Goal: Task Accomplishment & Management: Complete application form

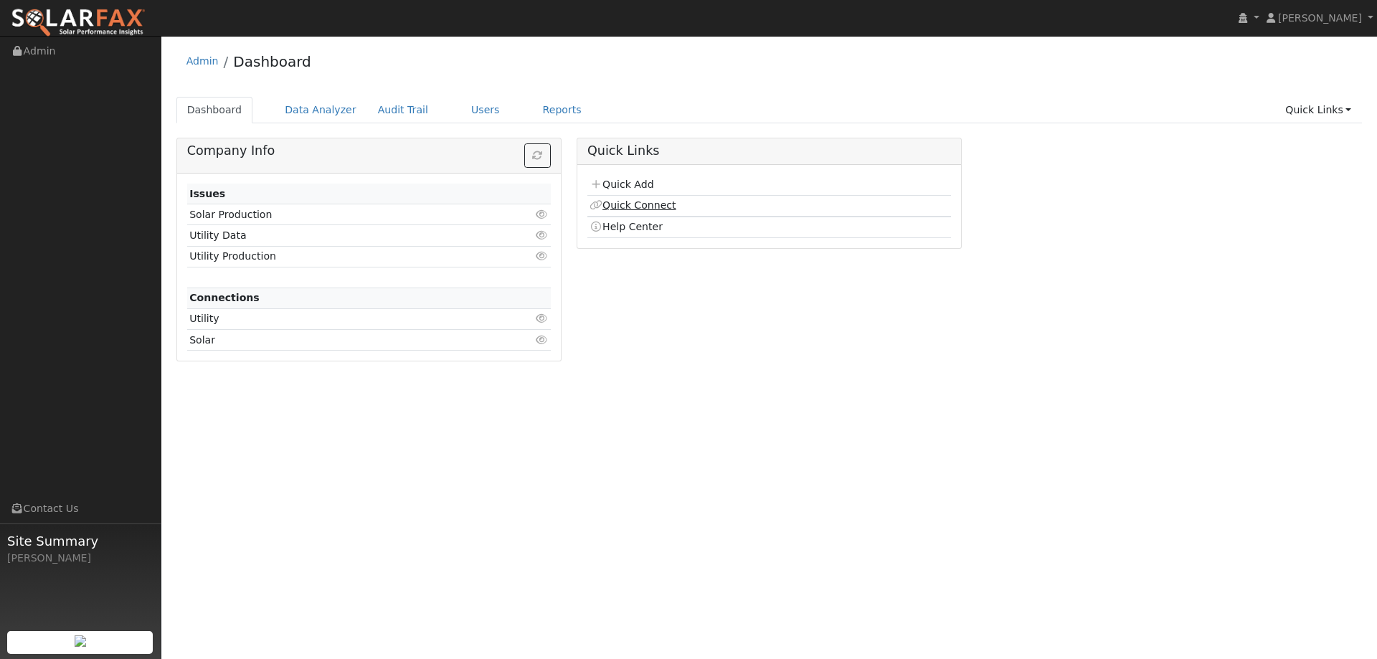
click at [636, 202] on link "Quick Connect" at bounding box center [633, 204] width 86 height 11
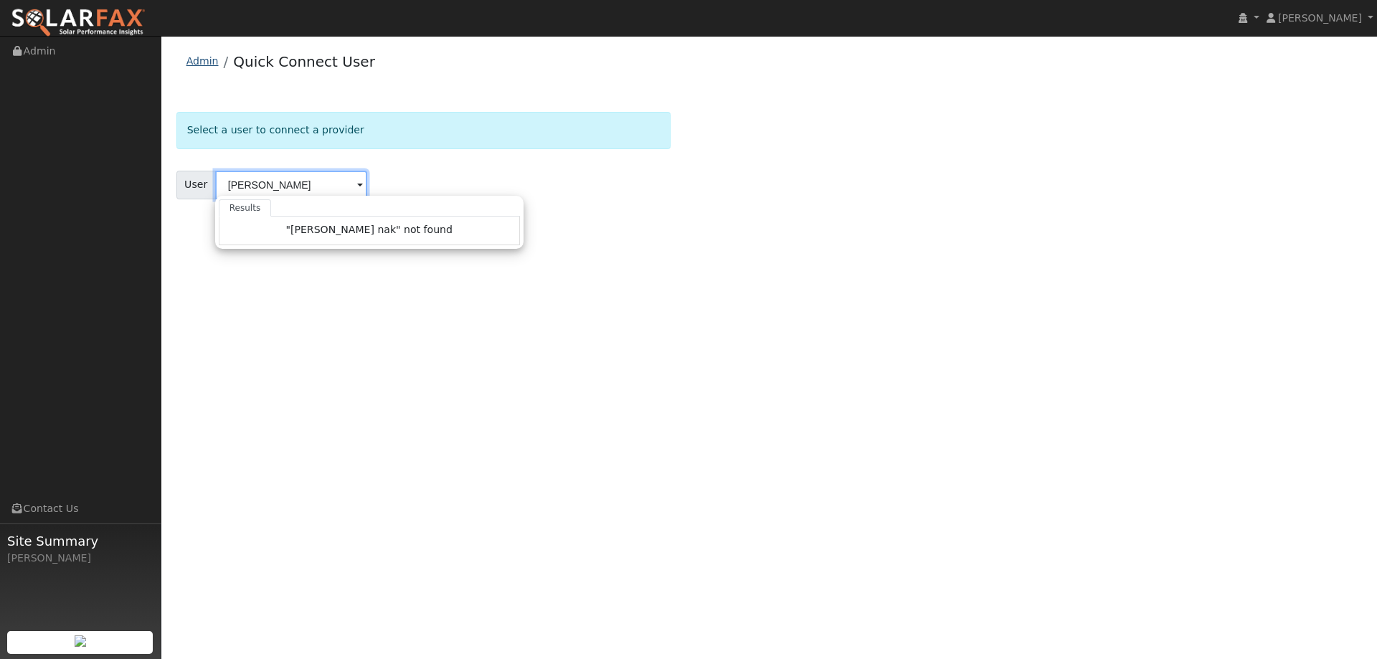
type input "[PERSON_NAME]"
click at [211, 65] on link "Admin" at bounding box center [202, 60] width 32 height 11
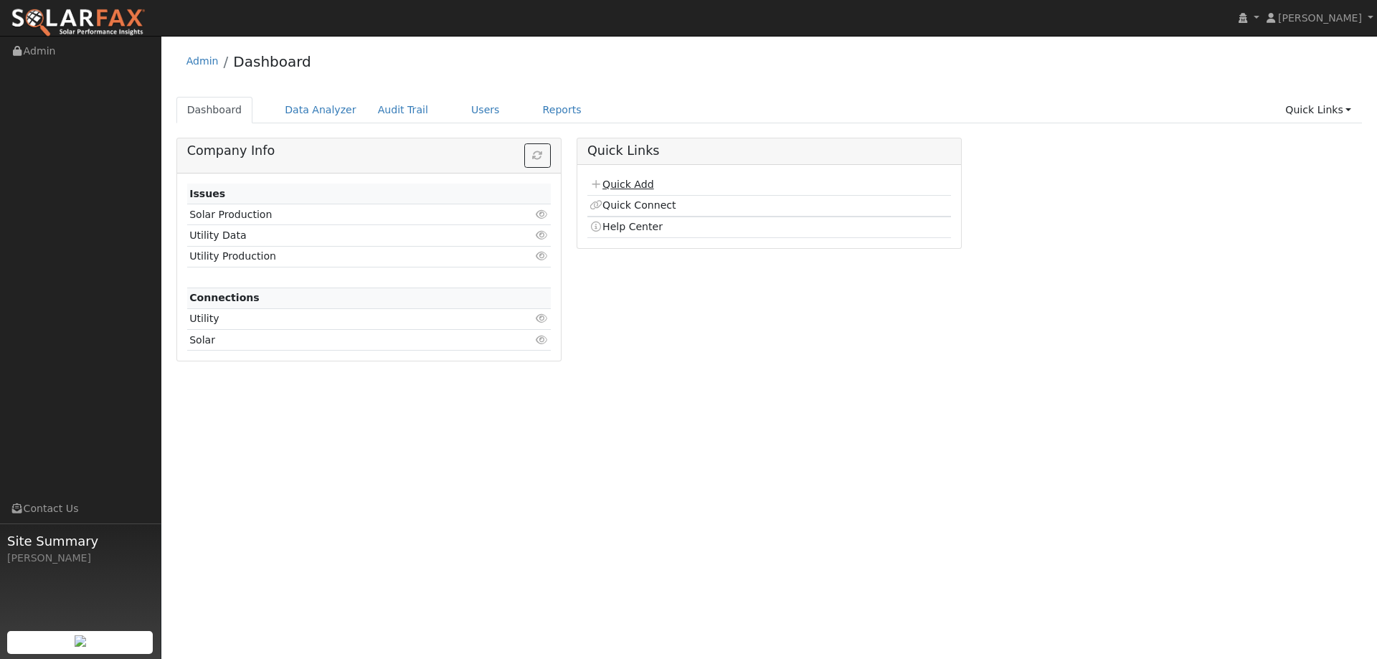
click at [635, 181] on link "Quick Add" at bounding box center [622, 184] width 64 height 11
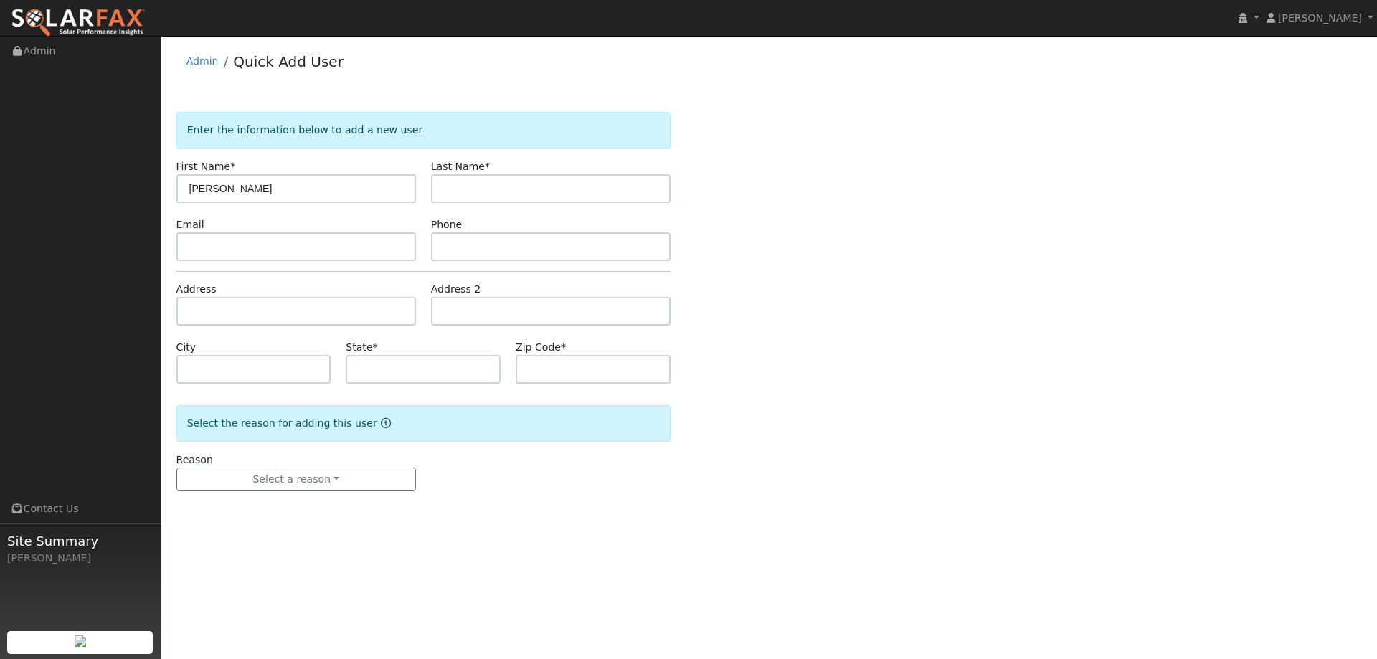
type input "Tom"
type input "Nakahara"
click at [386, 241] on input "text" at bounding box center [296, 246] width 240 height 29
paste input "tn45269@yahoo.com"
type input "tn45269@yahoo.com"
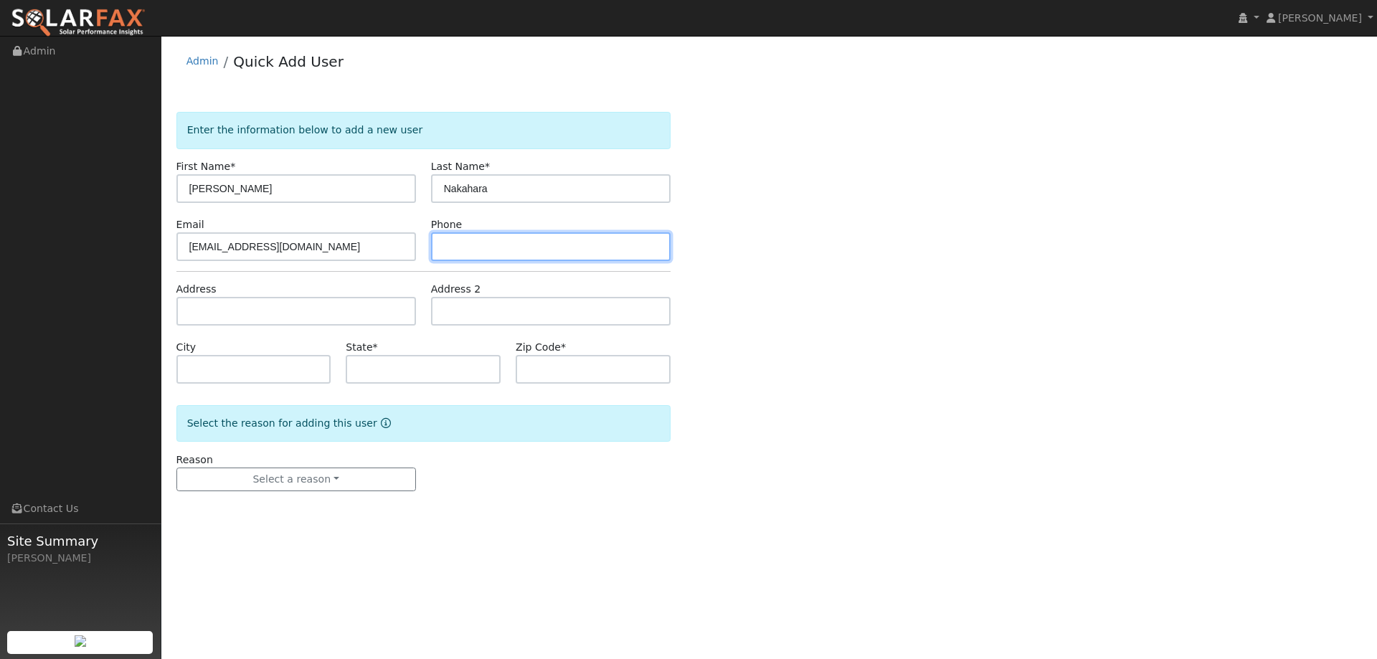
click at [488, 250] on input "text" at bounding box center [551, 246] width 240 height 29
paste input "(925) 407-5701"
type input "(925) 407-5701"
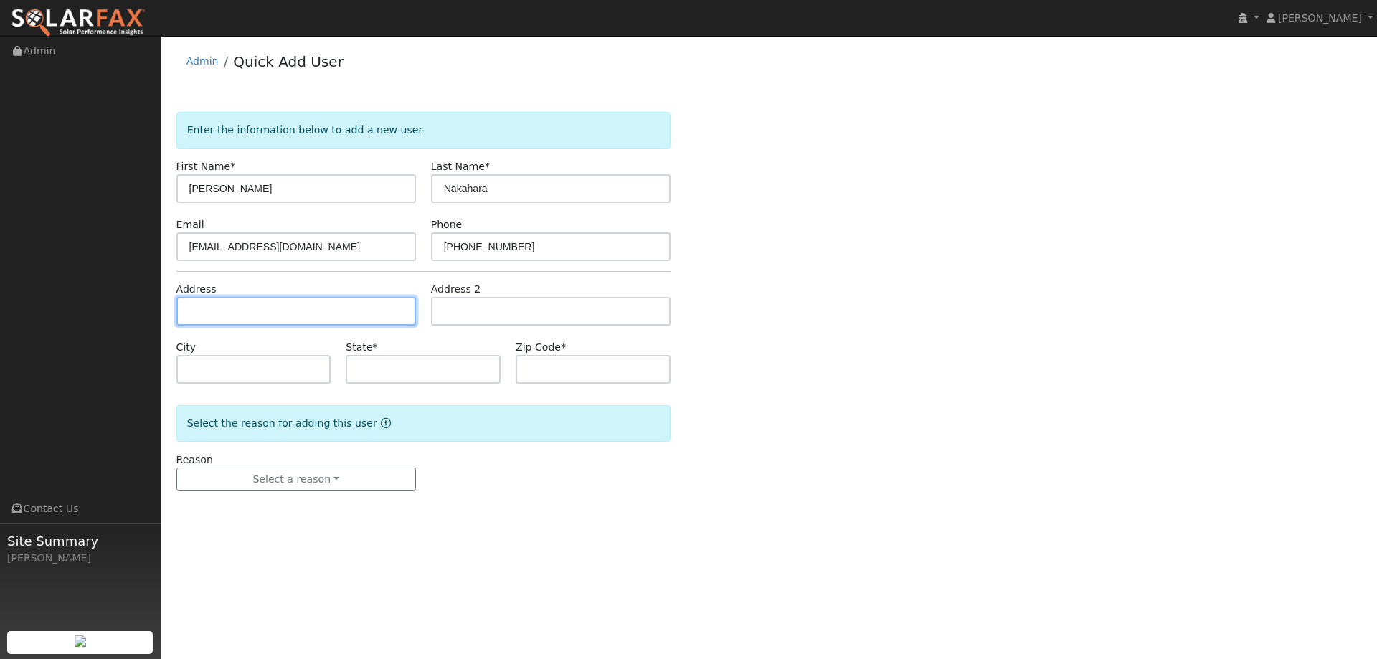
click at [359, 315] on input "text" at bounding box center [296, 311] width 240 height 29
paste input "26 Edgemont Cir"
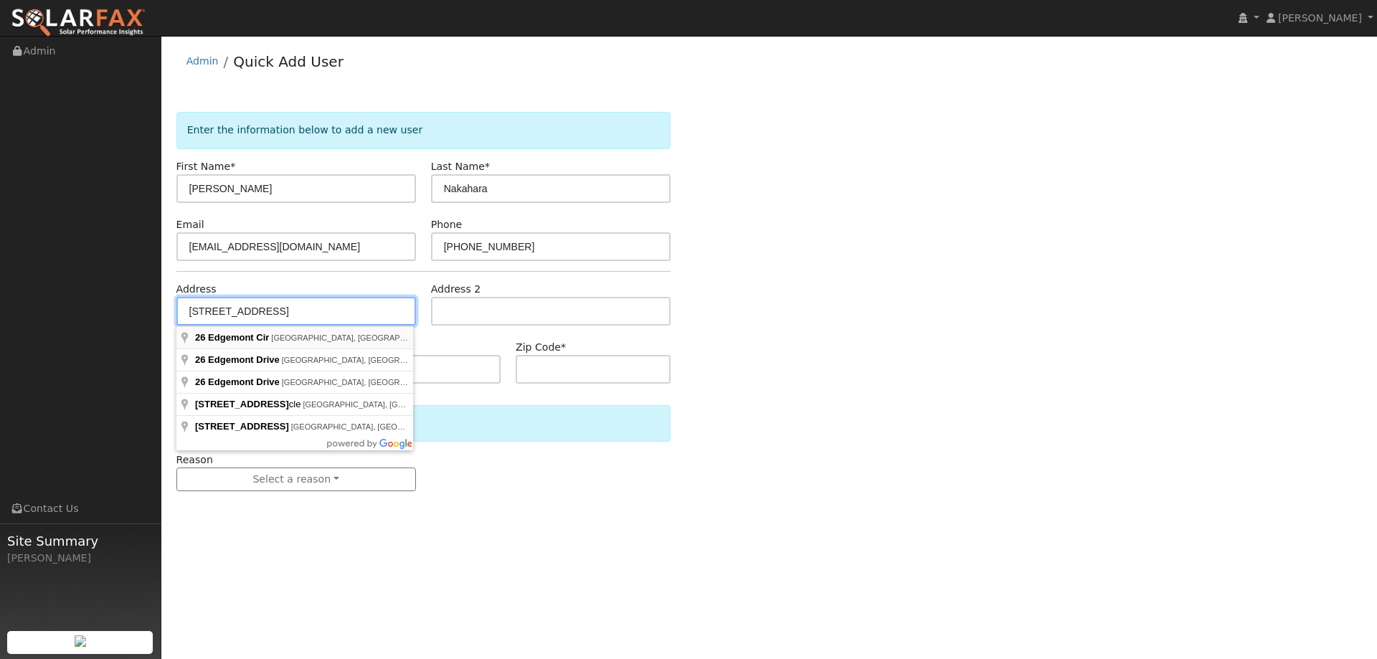
type input "26 Edgemont Circle"
type input "Walnut Creek"
type input "CA"
type input "94596"
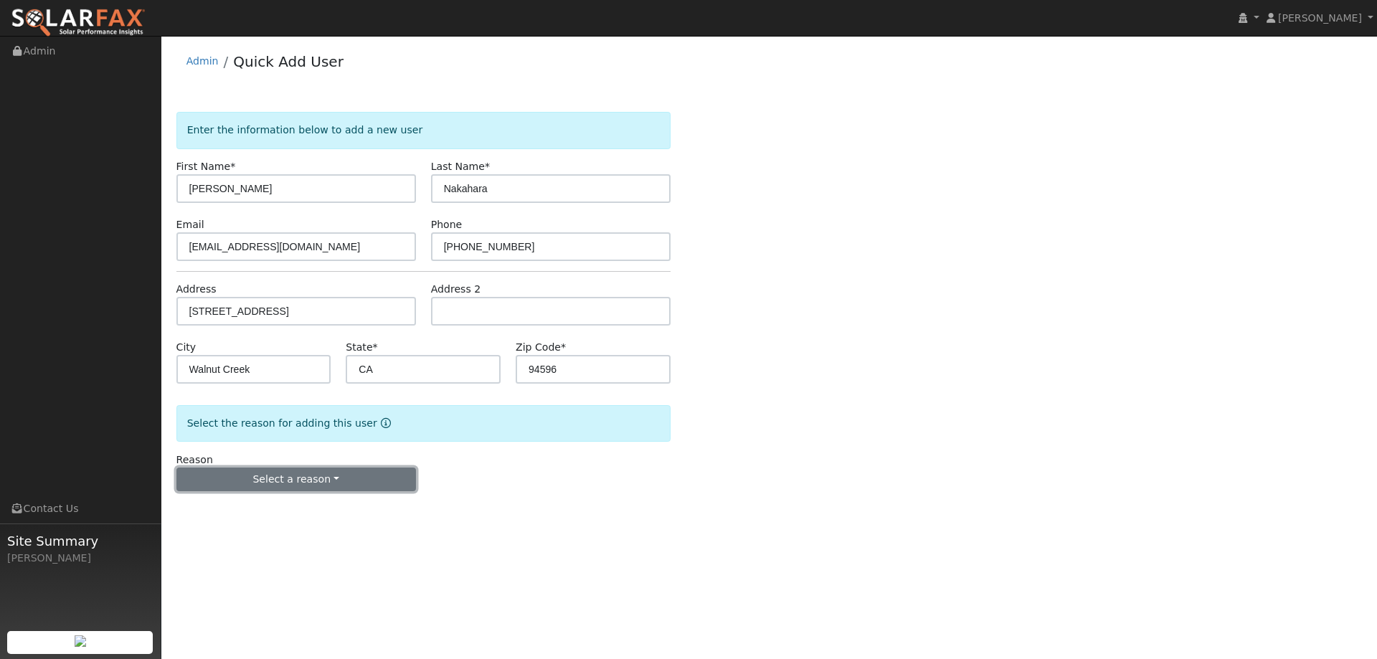
click at [372, 481] on button "Select a reason" at bounding box center [296, 480] width 240 height 24
click at [293, 501] on link "New lead" at bounding box center [256, 509] width 159 height 20
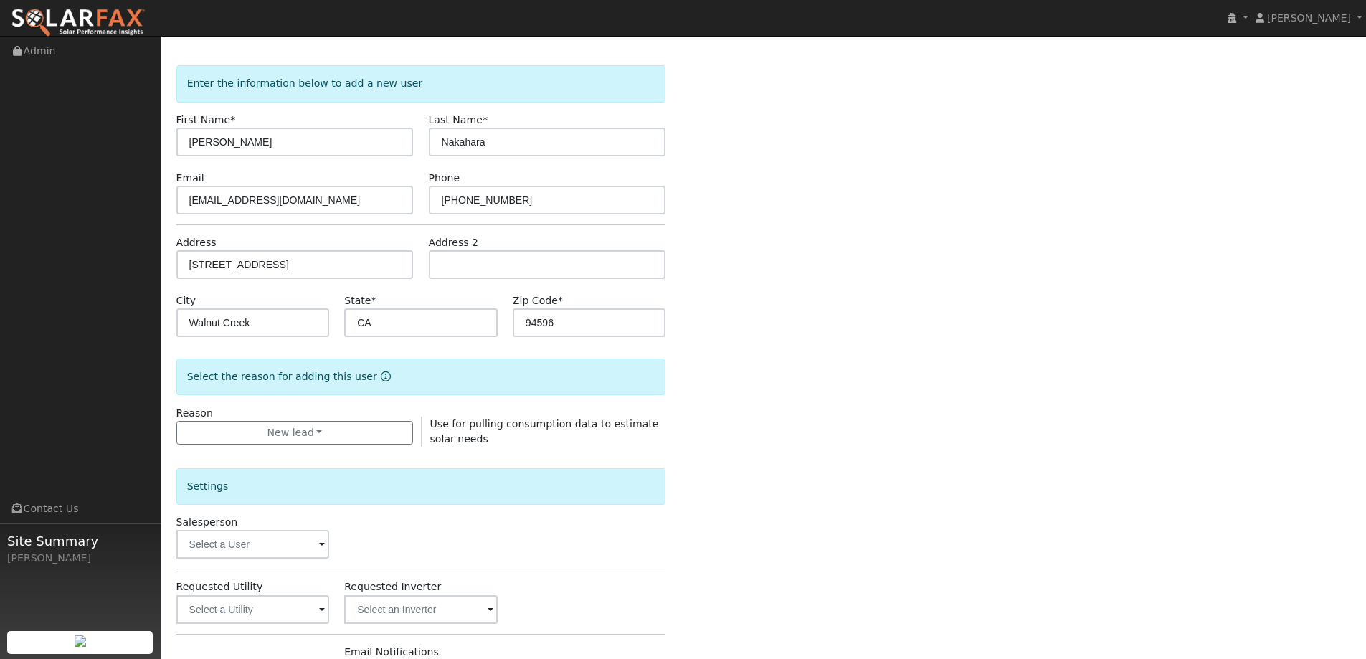
scroll to position [72, 0]
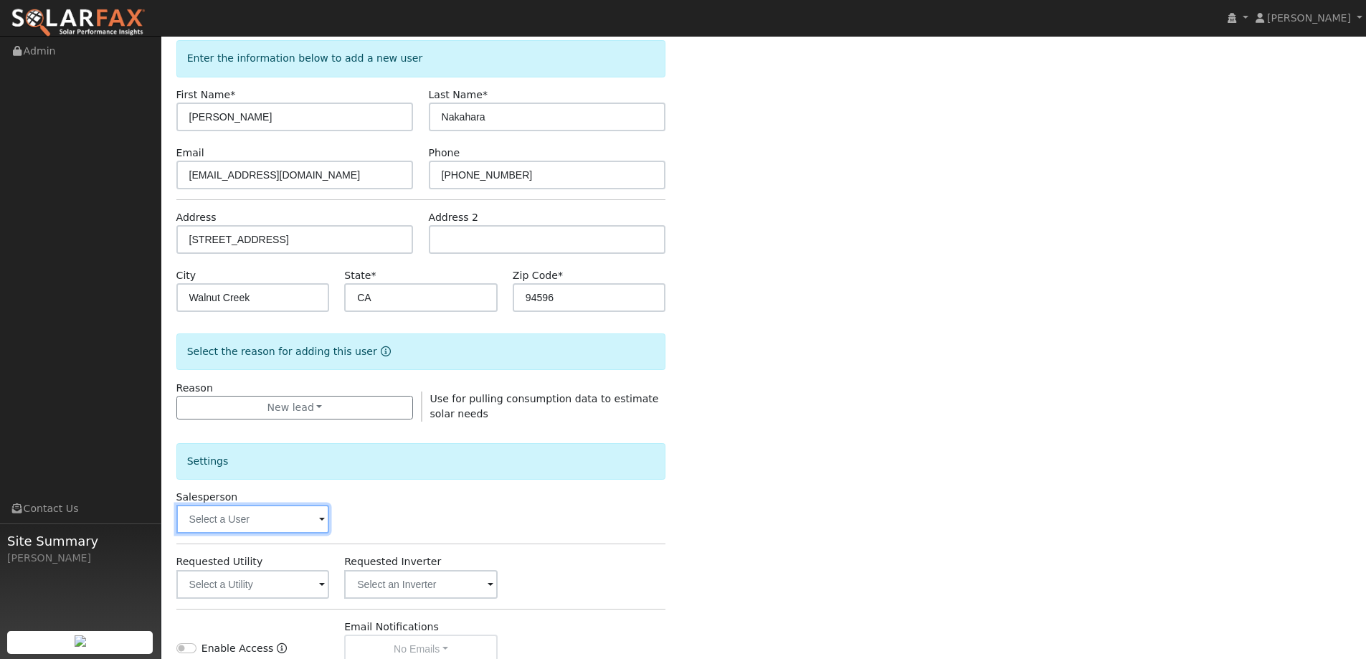
click at [284, 524] on input "text" at bounding box center [252, 519] width 153 height 29
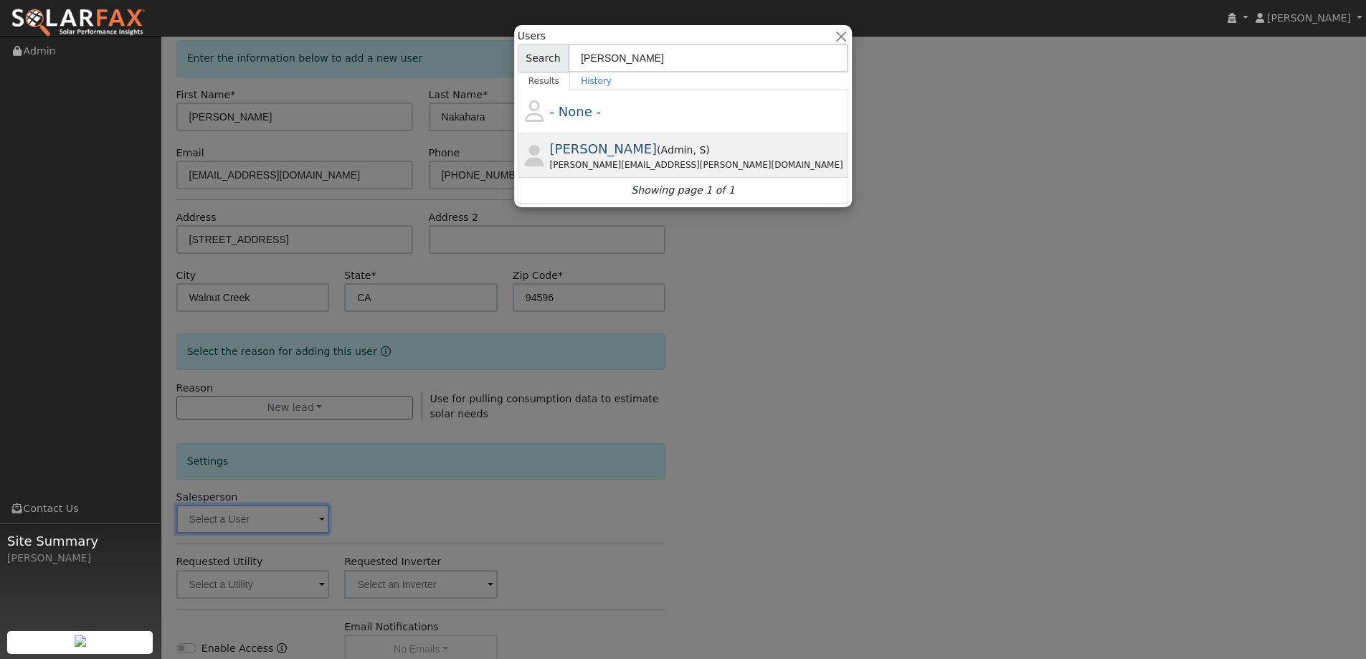
type input "jon"
click at [671, 139] on div "Jon Landsman ( Admin , S ) Jon.landsman@ambrosesolar.com" at bounding box center [698, 155] width 296 height 32
type input "Jon Landsman"
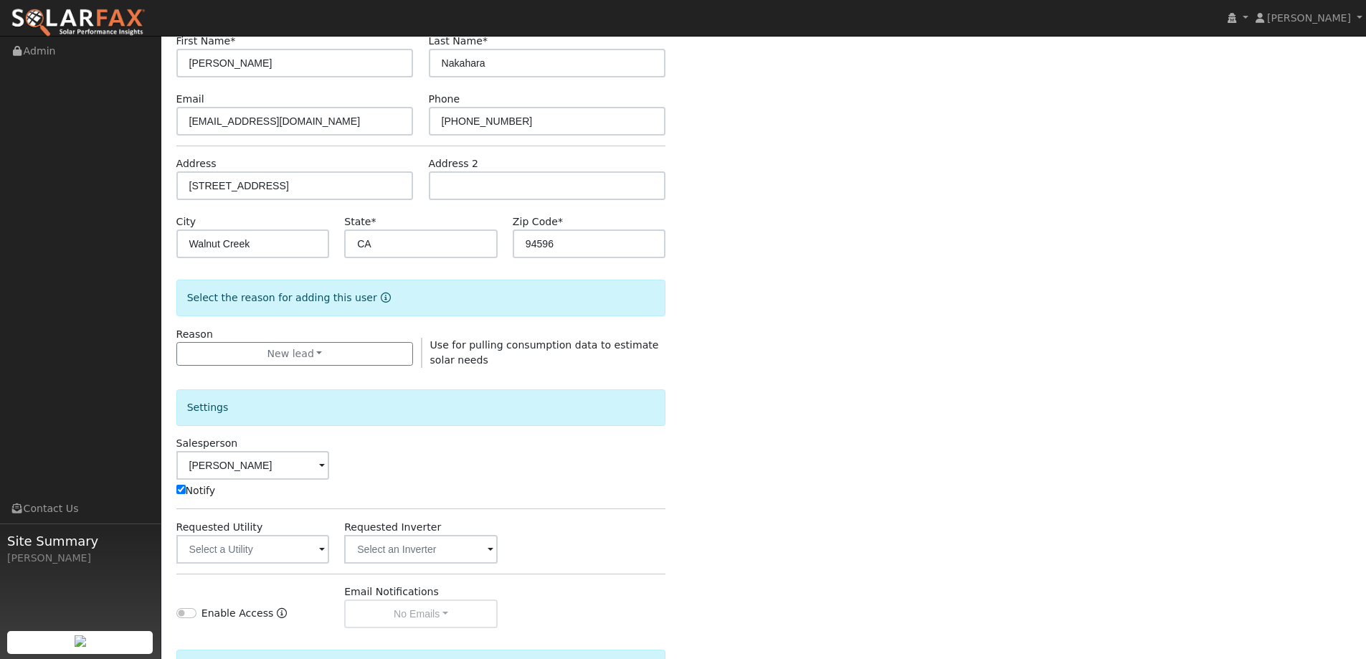
scroll to position [215, 0]
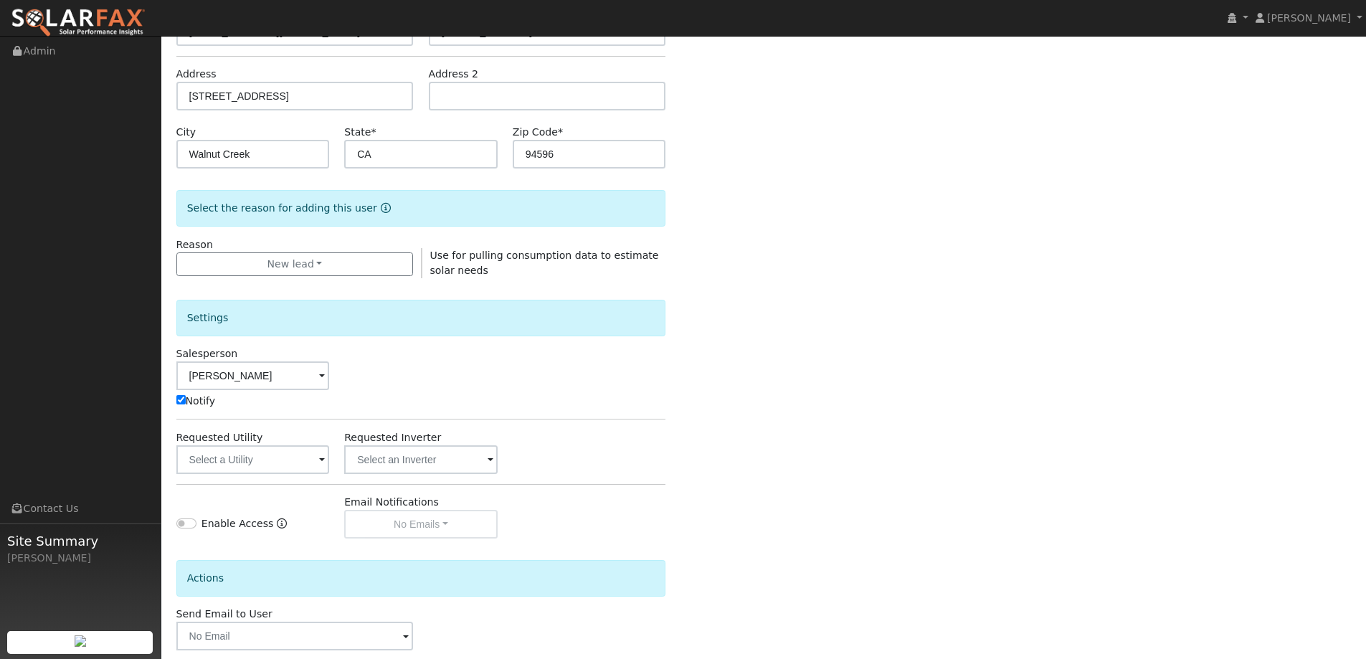
click at [271, 476] on div "Settings Salesperson Jon Landsman Notify Requested Utility Requested Inverter E…" at bounding box center [421, 408] width 490 height 260
click at [275, 468] on input "text" at bounding box center [252, 459] width 153 height 29
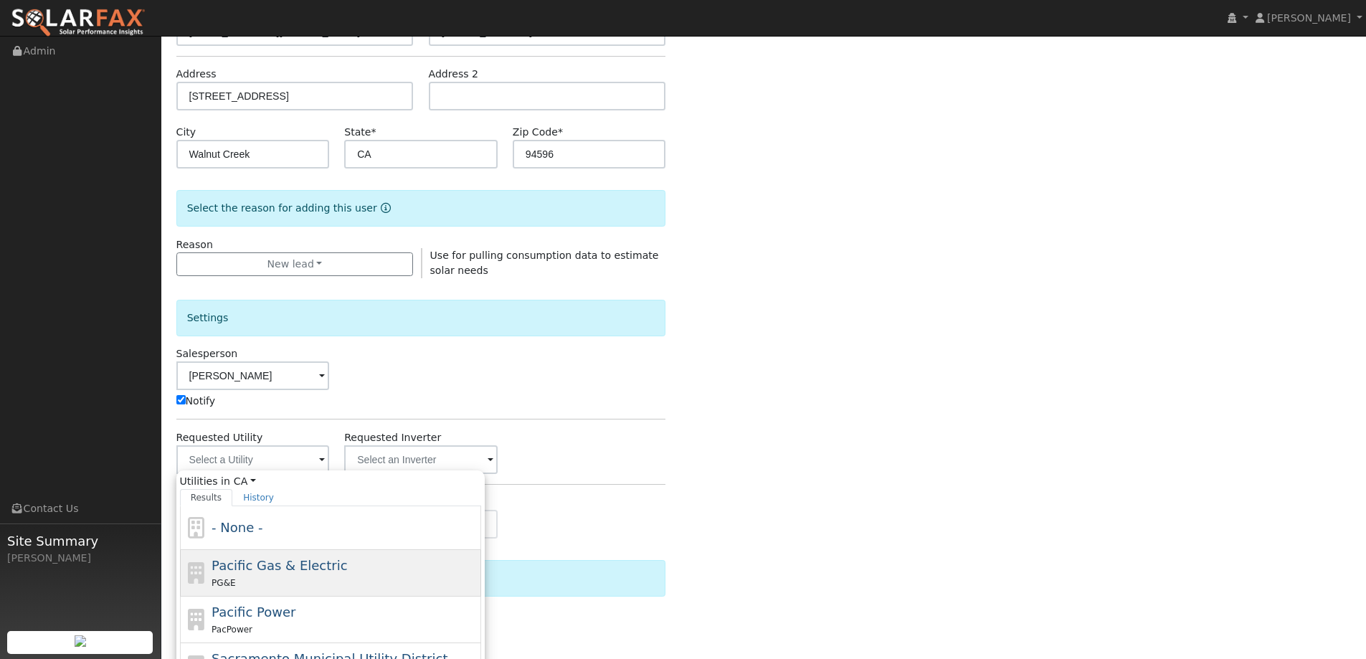
click at [384, 572] on div "Pacific Gas & Electric PG&E" at bounding box center [345, 573] width 266 height 34
type input "Pacific Gas & Electric"
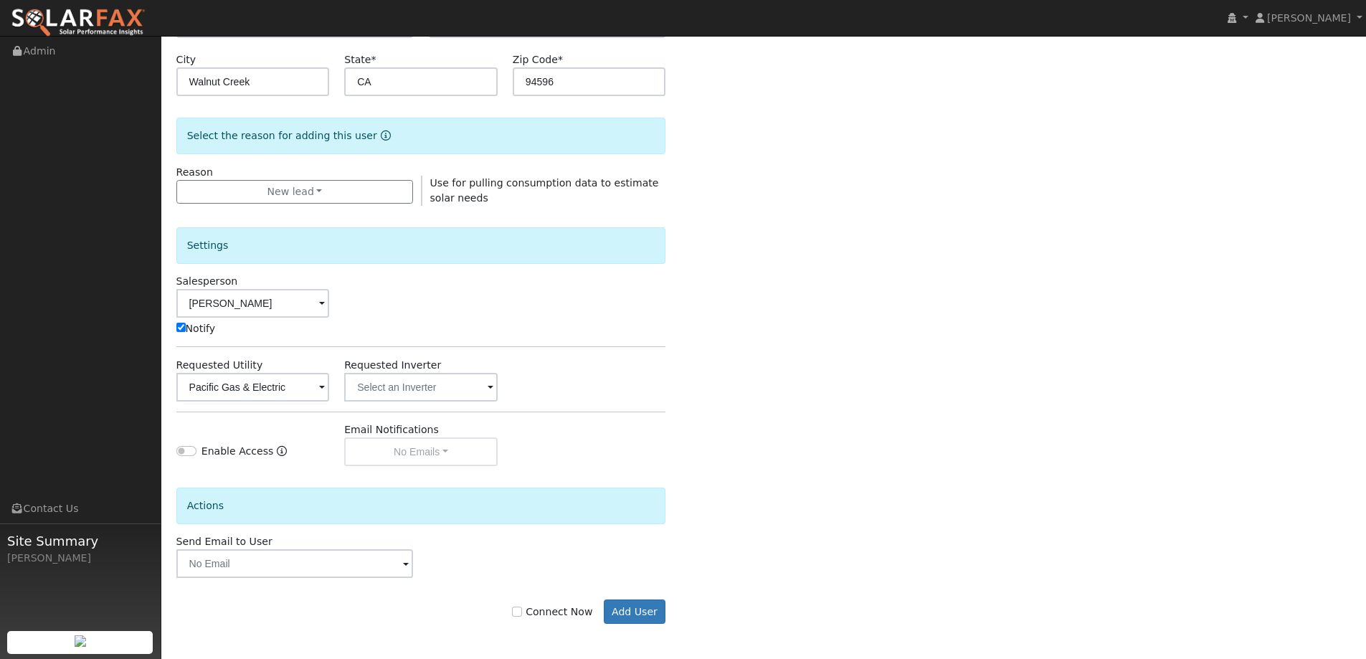
scroll to position [288, 0]
click at [535, 609] on label "Connect Now" at bounding box center [552, 611] width 80 height 15
click at [522, 609] on input "Connect Now" at bounding box center [517, 611] width 10 height 10
checkbox input "true"
click at [630, 618] on button "Add User" at bounding box center [635, 611] width 62 height 24
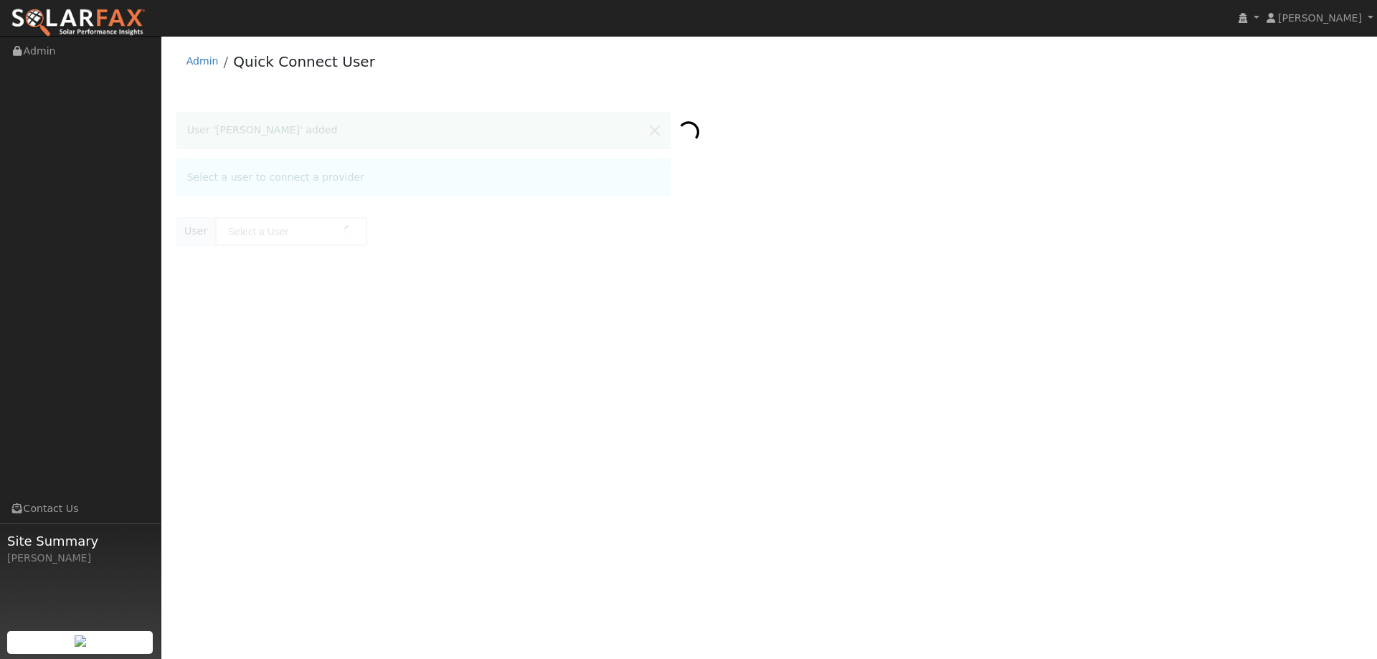
type input "[PERSON_NAME]"
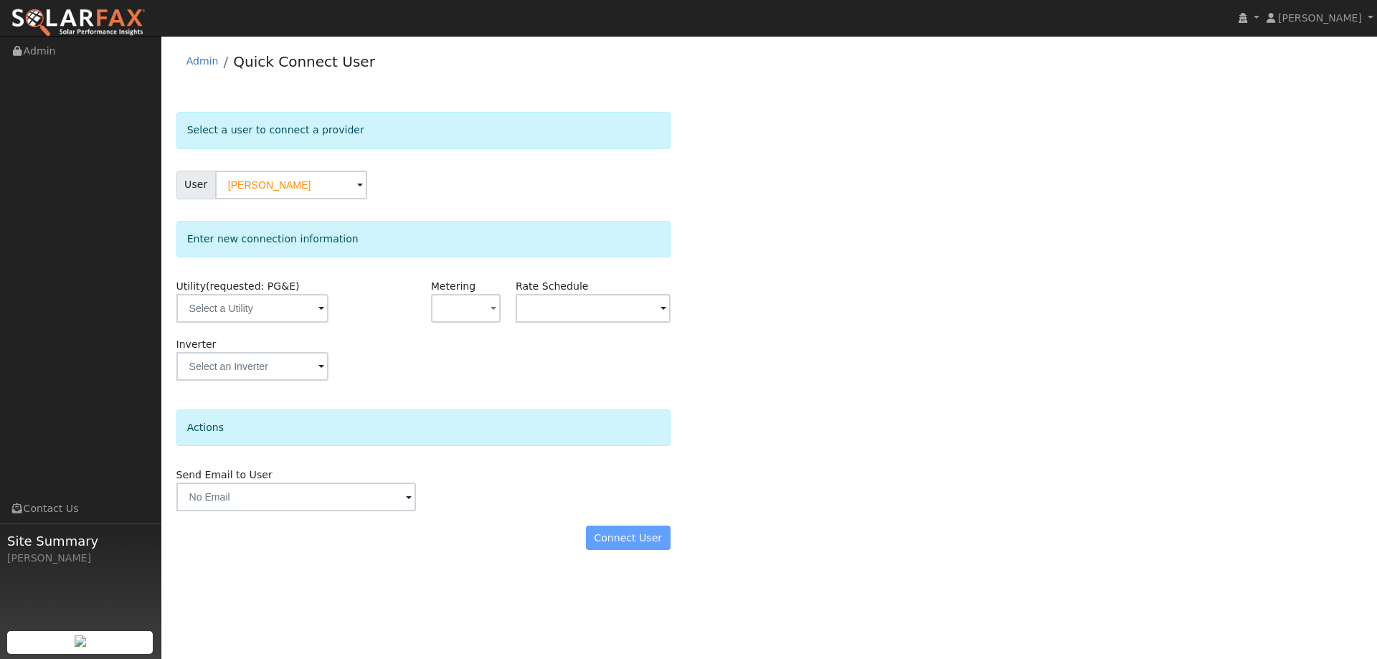
click at [285, 323] on div "Utility (requested: PG&E)" at bounding box center [254, 308] width 170 height 58
click at [288, 318] on input "text" at bounding box center [252, 308] width 152 height 29
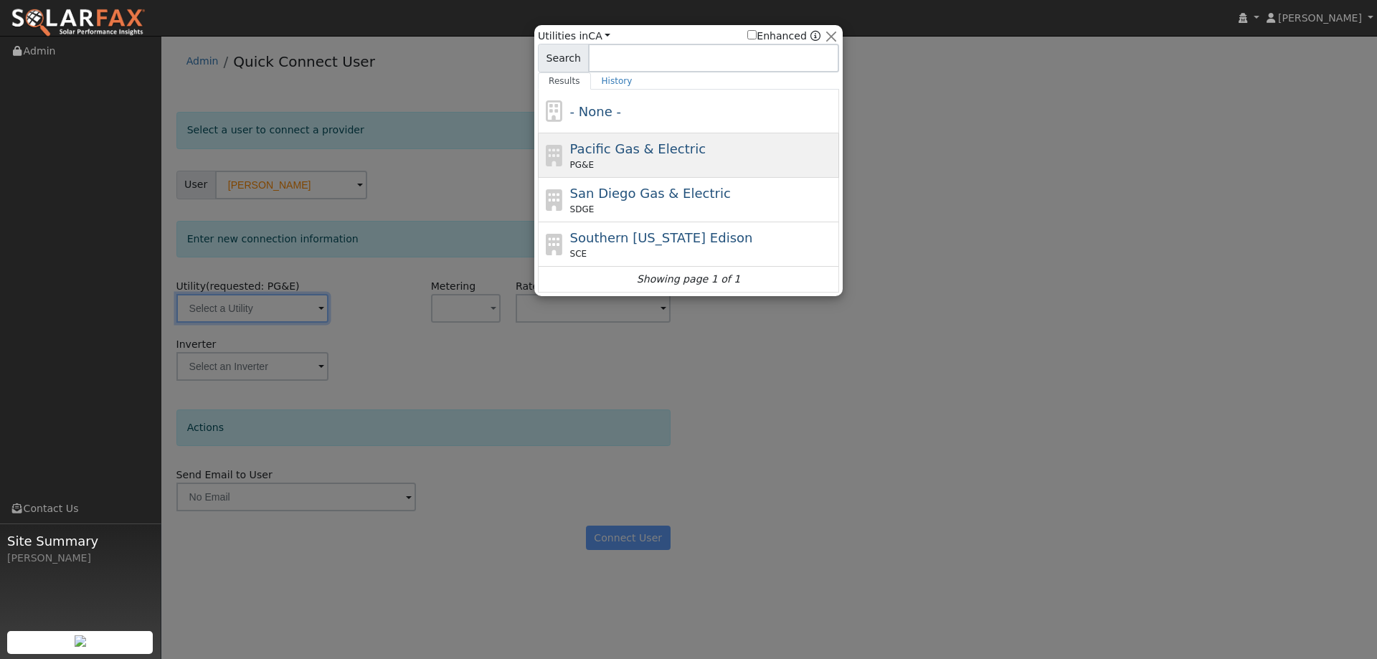
click at [615, 139] on div "Pacific Gas & Electric PG&E" at bounding box center [703, 155] width 266 height 32
type input "PG&E"
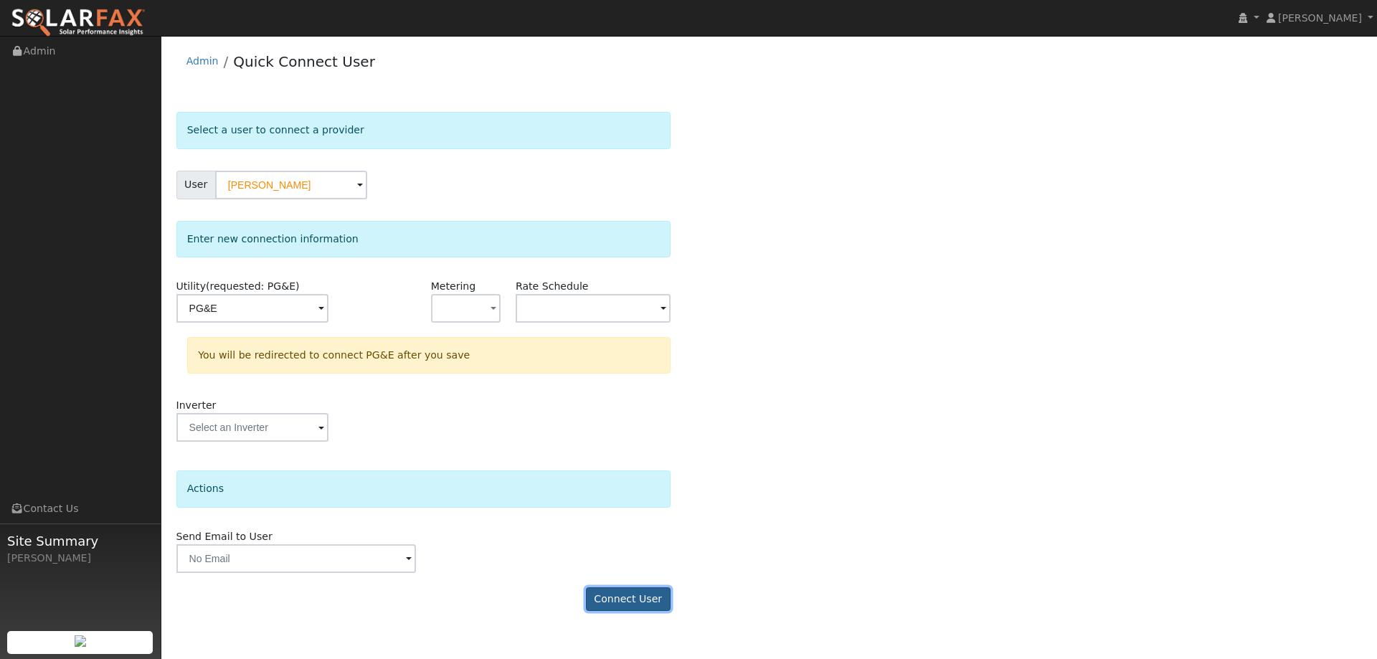
click at [647, 594] on button "Connect User" at bounding box center [628, 599] width 85 height 24
